Goal: Understand process/instructions

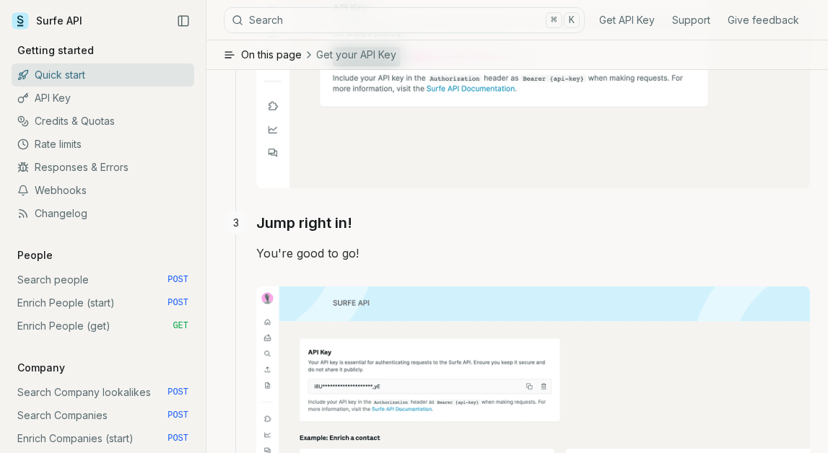
scroll to position [924, 0]
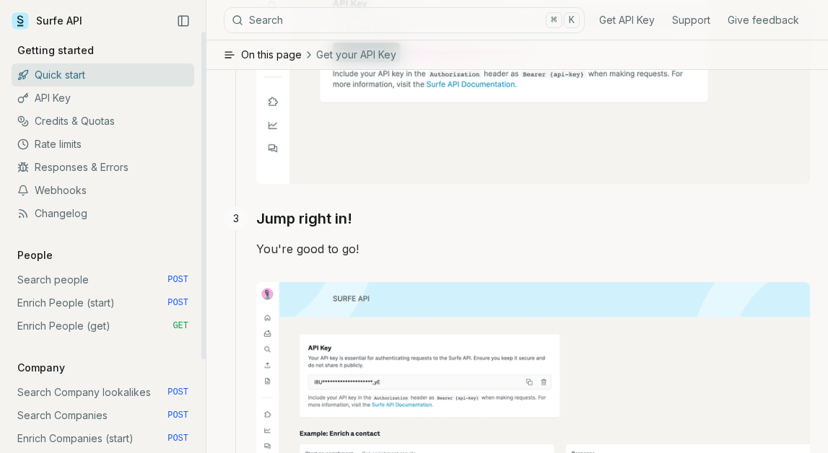
click at [128, 311] on link "Enrich People (start) POST" at bounding box center [103, 302] width 183 height 23
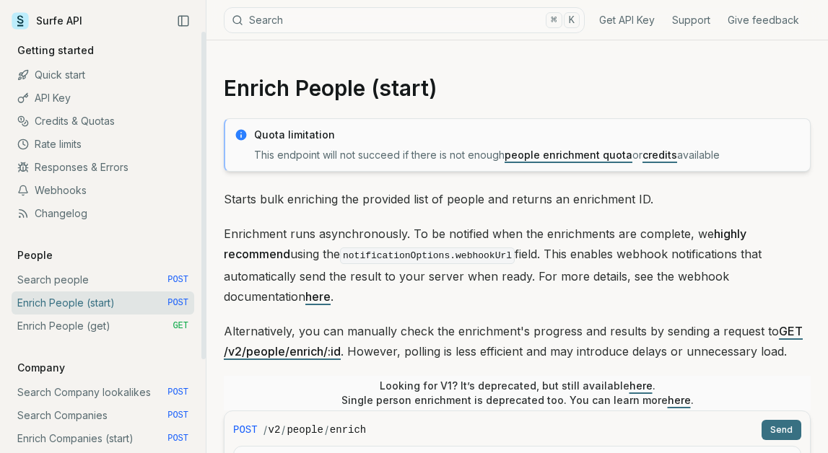
click at [120, 332] on link "Enrich People (get) GET" at bounding box center [103, 326] width 183 height 23
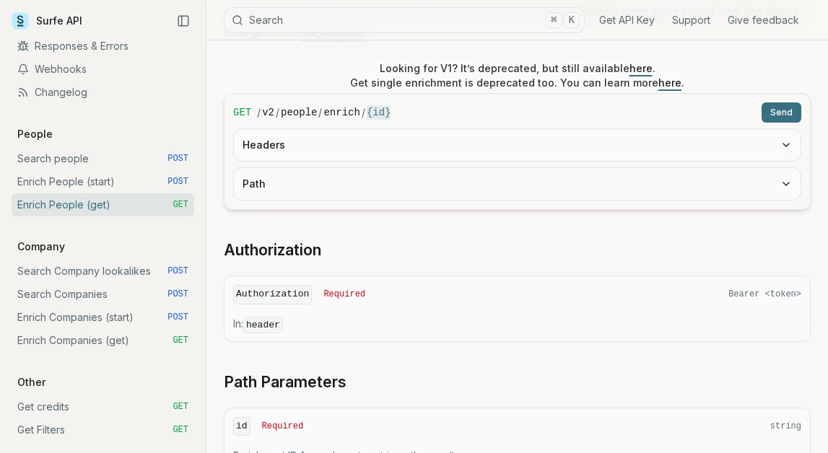
scroll to position [283, 0]
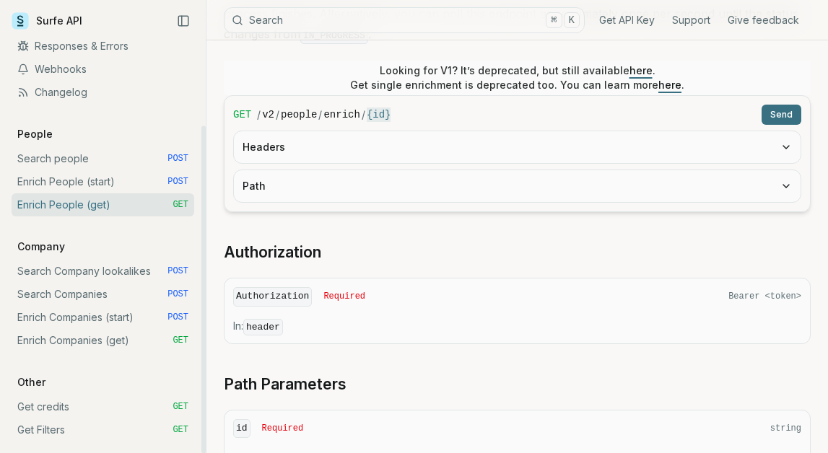
click at [106, 189] on link "Enrich People (start) POST" at bounding box center [103, 181] width 183 height 23
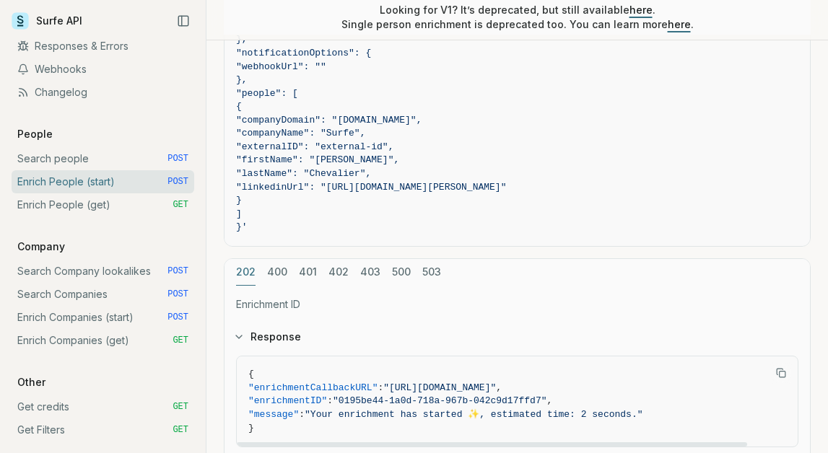
scroll to position [1224, 0]
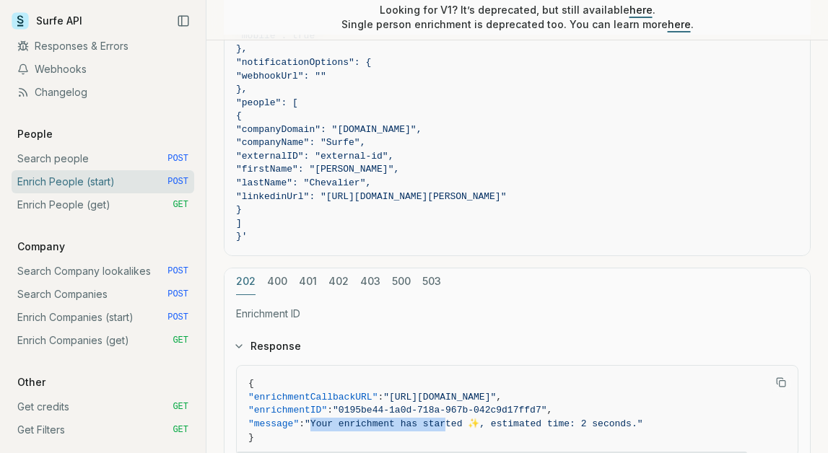
drag, startPoint x: 328, startPoint y: 399, endPoint x: 462, endPoint y: 407, distance: 135.2
click at [462, 418] on span ""Your enrichment has started ✨, estimated time: 2 seconds."" at bounding box center [473, 423] width 338 height 11
click at [320, 405] on span ""enrichmentID"" at bounding box center [287, 410] width 79 height 11
copy span "enrichmentID"
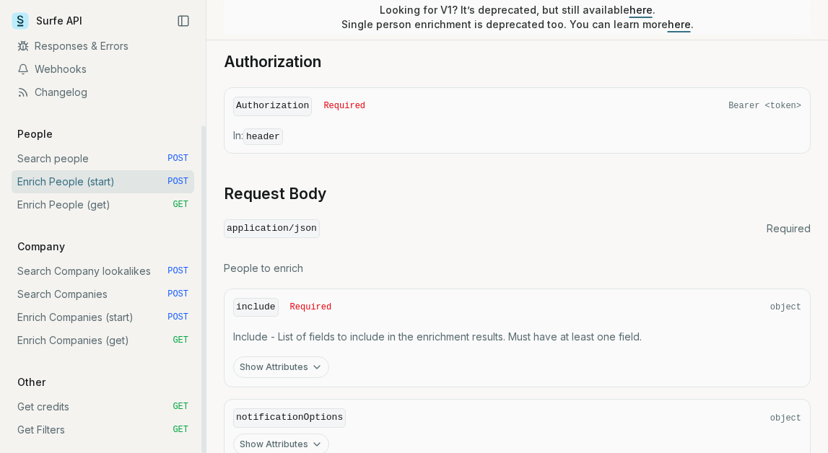
scroll to position [493, 0]
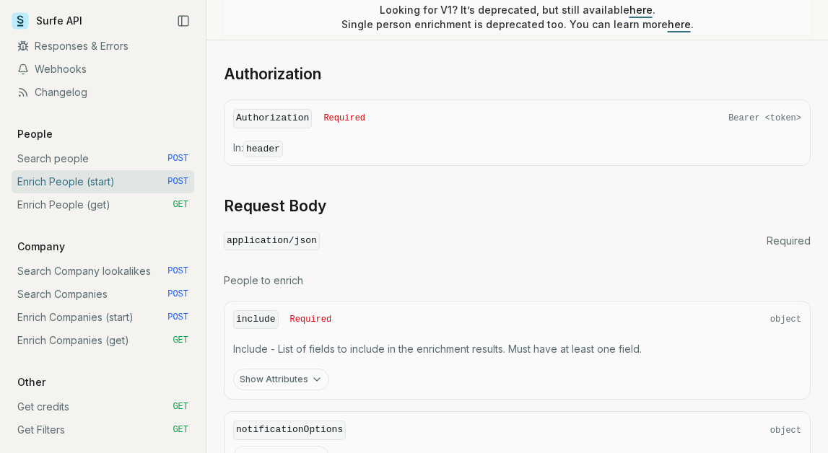
click at [636, 9] on link "here" at bounding box center [640, 10] width 23 height 12
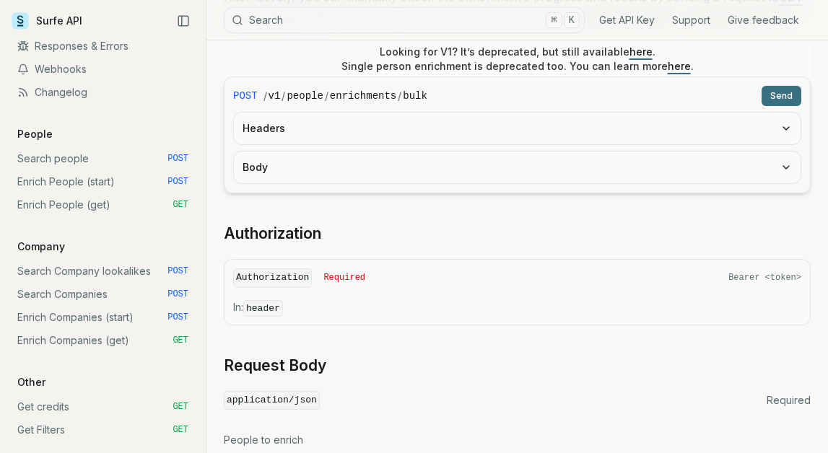
scroll to position [328, 0]
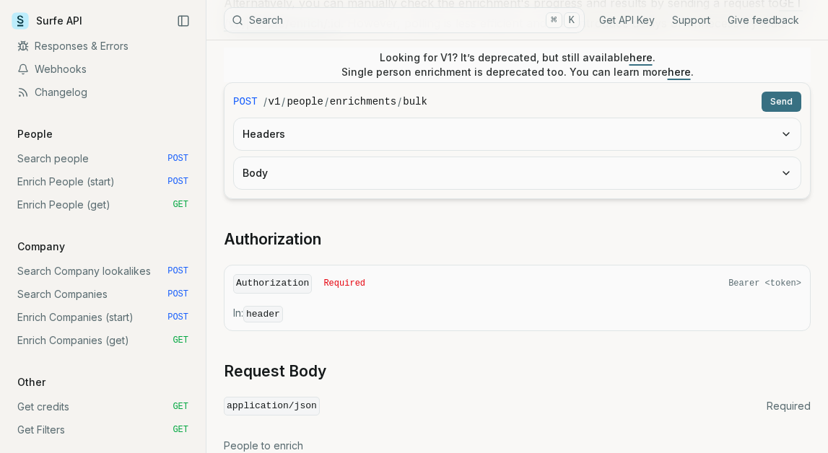
click at [533, 157] on button "Body" at bounding box center [517, 173] width 566 height 32
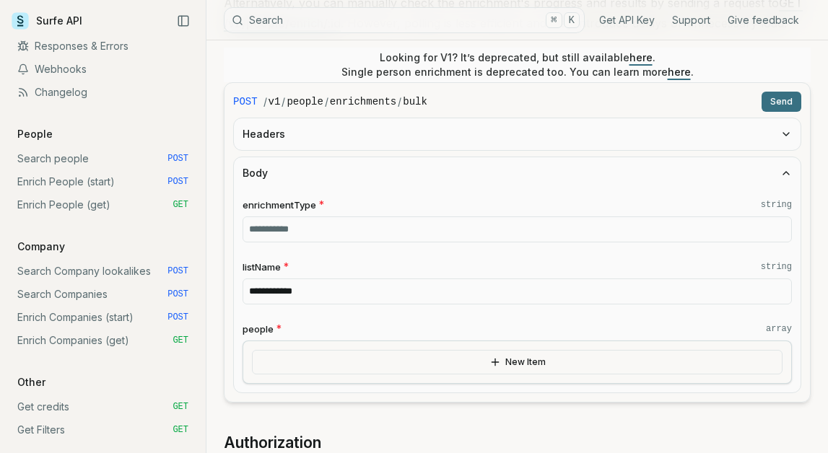
click at [535, 157] on button "Body" at bounding box center [517, 173] width 566 height 32
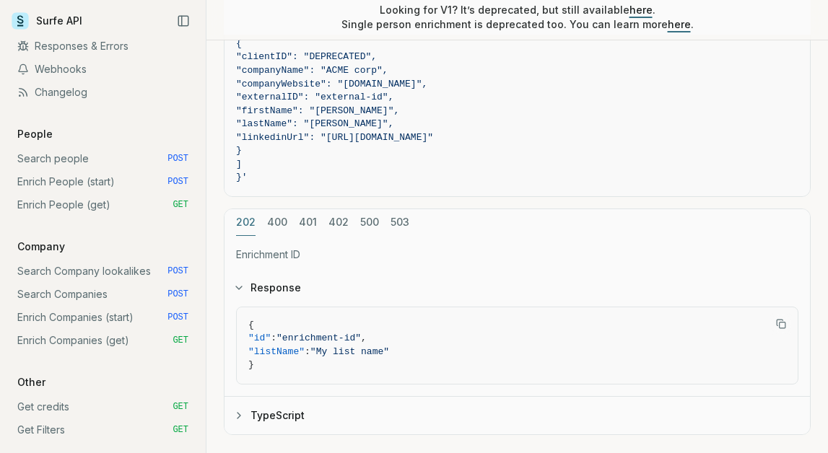
scroll to position [1199, 0]
